Goal: Task Accomplishment & Management: Use online tool/utility

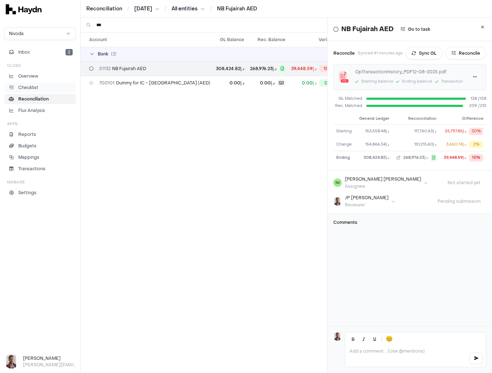
click at [32, 86] on p "Checklist" at bounding box center [28, 87] width 20 height 6
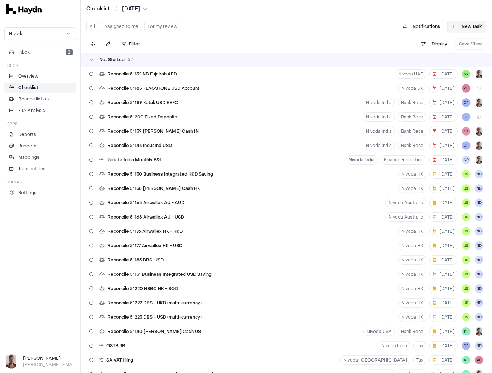
click at [465, 26] on button "New Task" at bounding box center [466, 26] width 39 height 11
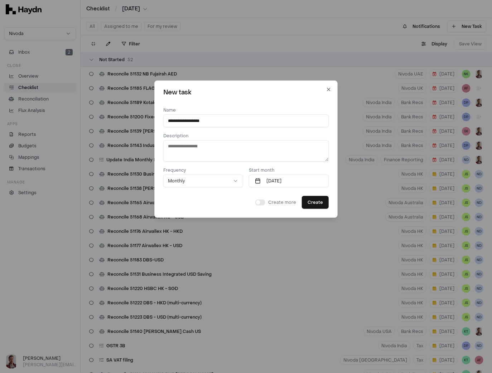
click at [200, 150] on textarea at bounding box center [245, 150] width 165 height 21
click at [211, 124] on input "**********" at bounding box center [245, 120] width 165 height 13
type input "**********"
click at [186, 149] on textarea at bounding box center [245, 150] width 165 height 21
type textarea "*"
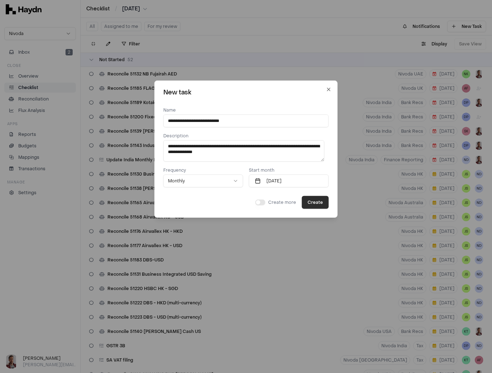
type textarea "**********"
click at [311, 204] on button "Create" at bounding box center [315, 202] width 27 height 13
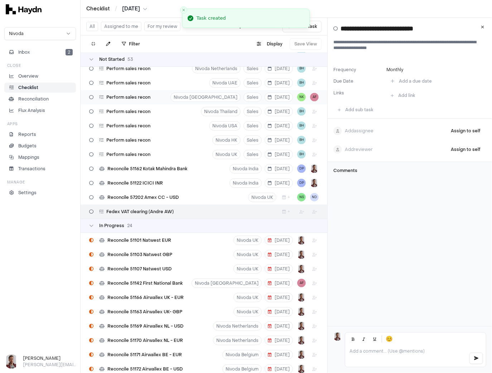
scroll to position [607, 0]
click at [296, 212] on html "Checklist / [DATE] Nivoda Inbox 2 Close Overview Checklist Reconciliation Flux …" at bounding box center [246, 186] width 492 height 373
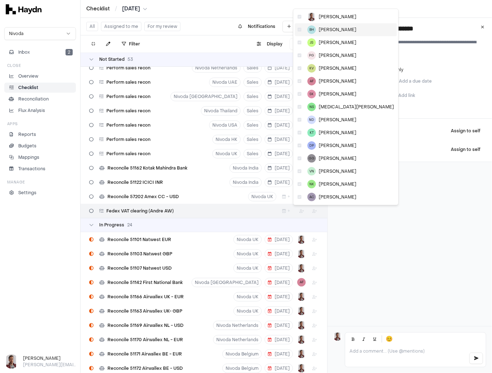
click at [298, 31] on icon at bounding box center [299, 30] width 4 height 4
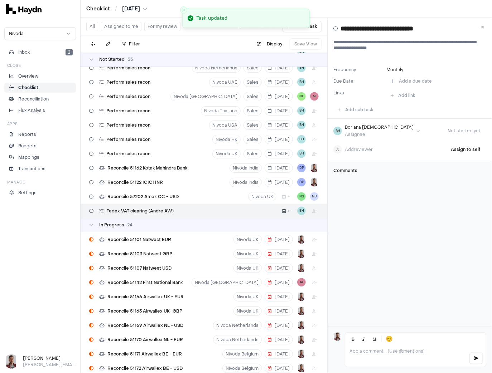
click at [279, 213] on button "+" at bounding box center [286, 211] width 14 height 9
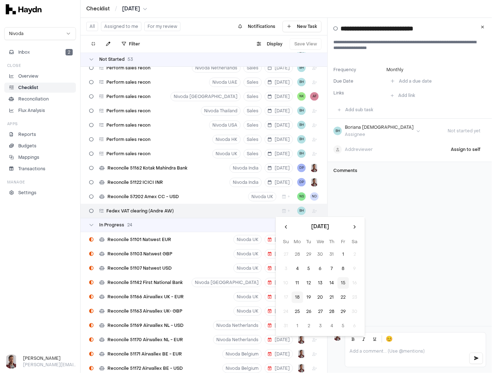
click at [341, 287] on button "15" at bounding box center [342, 283] width 11 height 11
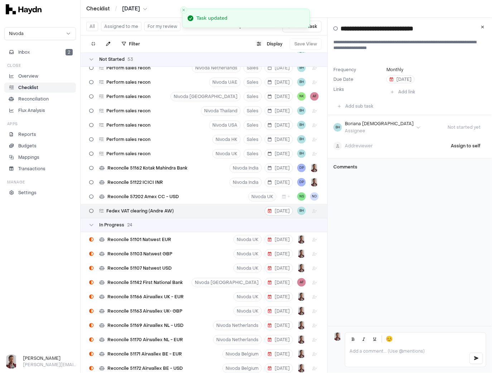
click at [283, 201] on button "+" at bounding box center [286, 196] width 14 height 9
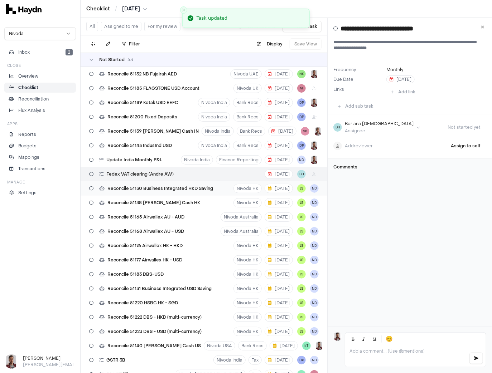
scroll to position [0, 0]
click at [277, 173] on span "[DATE]" at bounding box center [279, 174] width 22 height 6
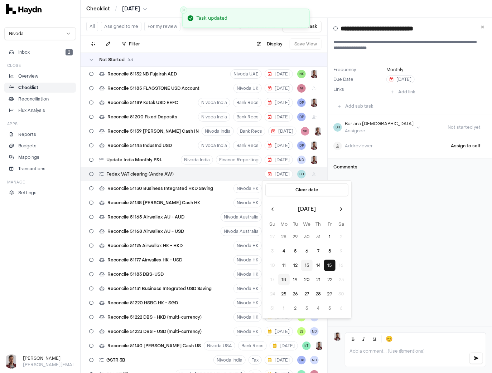
click at [309, 267] on button "13" at bounding box center [306, 265] width 11 height 11
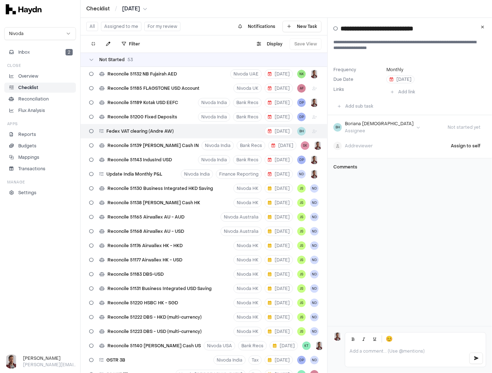
click at [366, 354] on div at bounding box center [415, 356] width 141 height 21
